Goal: Task Accomplishment & Management: Complete application form

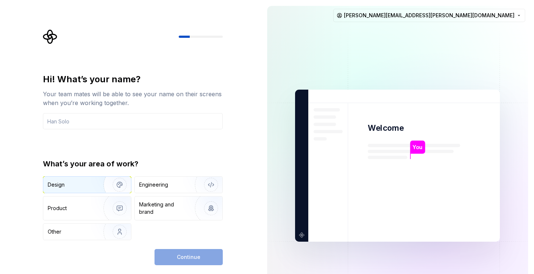
click at [89, 190] on div "Design" at bounding box center [87, 185] width 88 height 16
click at [75, 116] on input "text" at bounding box center [133, 121] width 180 height 16
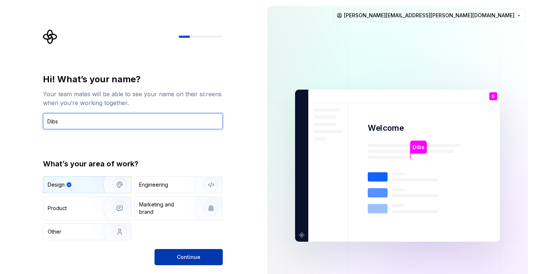
type input "Dibs"
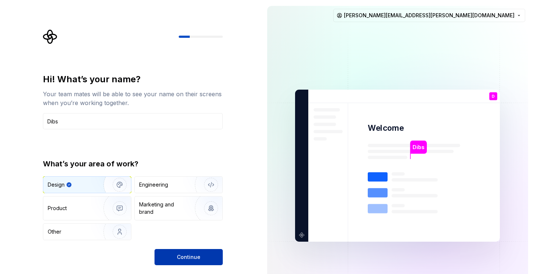
click at [193, 257] on span "Continue" at bounding box center [189, 256] width 24 height 7
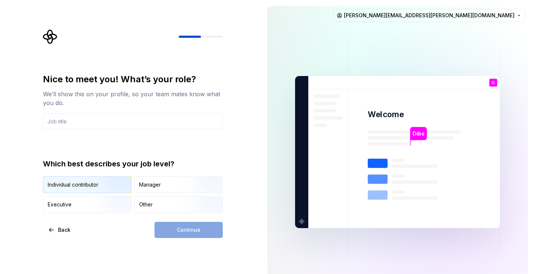
click at [97, 187] on img "button" at bounding box center [113, 193] width 47 height 49
click at [195, 233] on div "Continue" at bounding box center [189, 230] width 68 height 16
click at [113, 110] on div "Nice to meet you! What’s your role? We’ll show this on your profile, so your te…" at bounding box center [133, 101] width 180 height 56
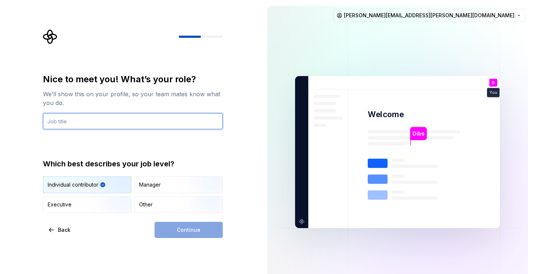
click at [114, 119] on input "text" at bounding box center [133, 121] width 180 height 16
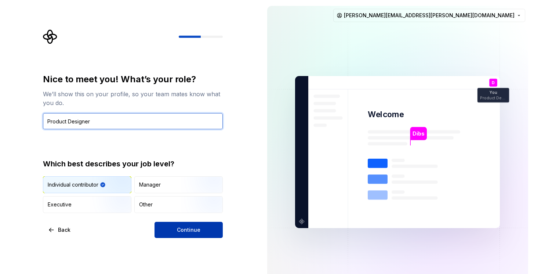
type input "Product Designer"
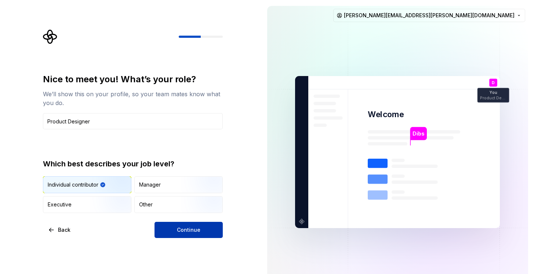
click at [178, 223] on button "Continue" at bounding box center [189, 230] width 68 height 16
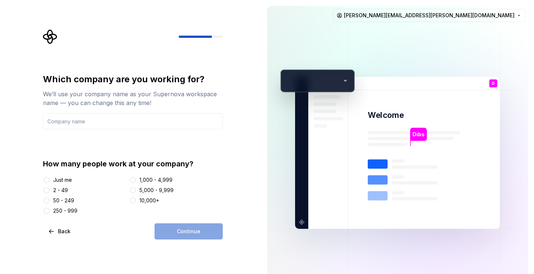
click at [50, 180] on div at bounding box center [46, 179] width 7 height 7
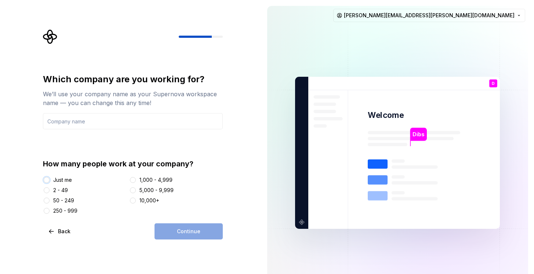
click at [47, 180] on button "Just me" at bounding box center [47, 180] width 6 height 6
click at [210, 235] on div "Continue" at bounding box center [189, 231] width 68 height 16
click at [139, 127] on input "text" at bounding box center [133, 121] width 180 height 16
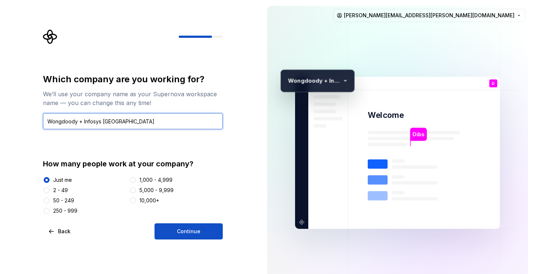
drag, startPoint x: 141, startPoint y: 122, endPoint x: 48, endPoint y: 121, distance: 93.7
click at [48, 121] on input "Wongdoody + Infosys [GEOGRAPHIC_DATA]" at bounding box center [133, 121] width 180 height 16
type input "Gist Impact"
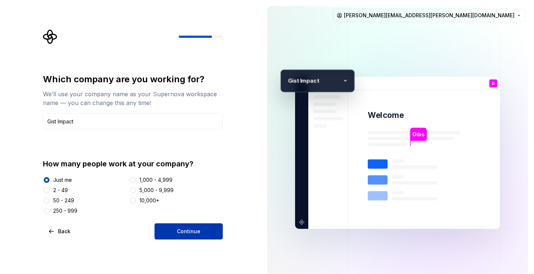
click at [190, 224] on button "Continue" at bounding box center [189, 231] width 68 height 16
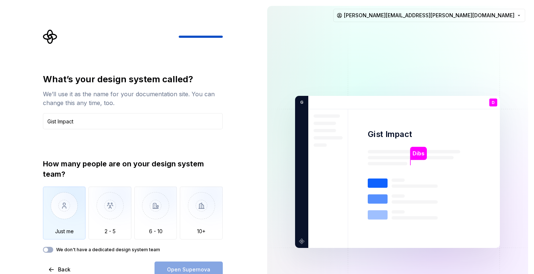
type input "Gist Impact"
click at [59, 218] on img "button" at bounding box center [64, 211] width 43 height 49
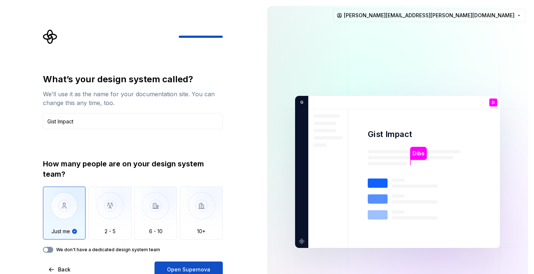
click at [50, 248] on button "We don't have a dedicated design system team" at bounding box center [48, 250] width 10 height 6
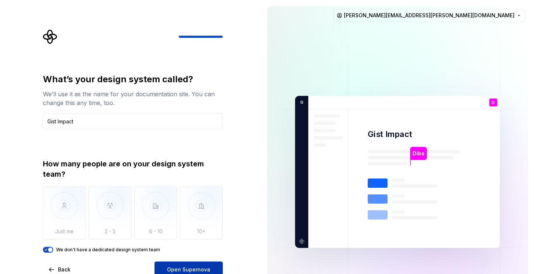
click at [194, 264] on button "Open Supernova" at bounding box center [189, 270] width 68 height 16
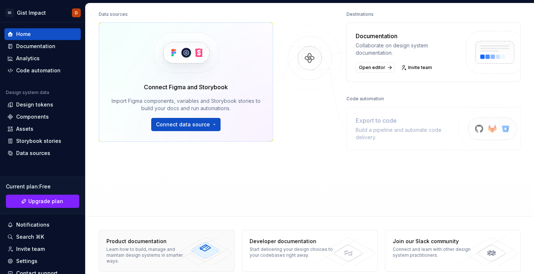
scroll to position [100, 0]
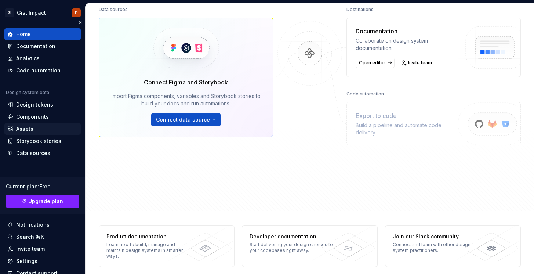
click at [48, 128] on div "Assets" at bounding box center [42, 128] width 71 height 7
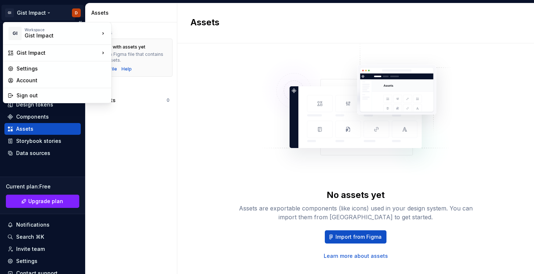
click at [33, 11] on html "GI Gist Impact D Home Documentation Analytics Code automation Design system dat…" at bounding box center [267, 137] width 534 height 274
click at [107, 112] on html "GI Gist Impact D Home Documentation Analytics Code automation Design system dat…" at bounding box center [267, 137] width 534 height 274
